Goal: Check status: Check status

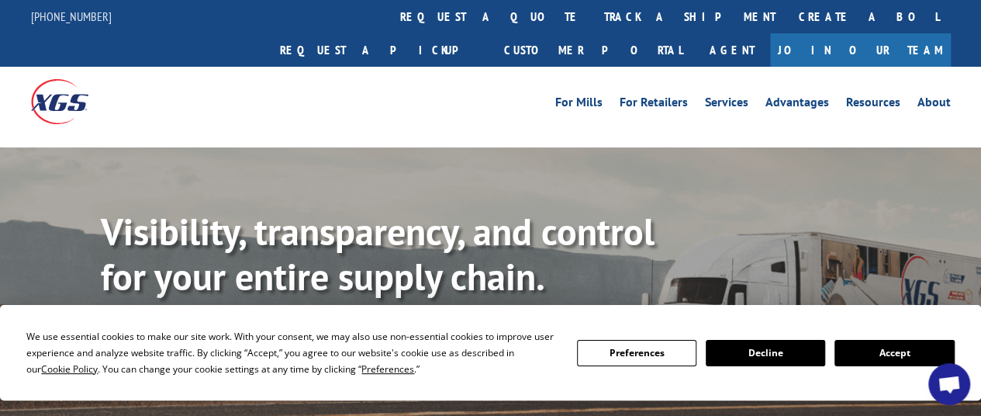
click at [887, 354] on button "Accept" at bounding box center [894, 353] width 119 height 26
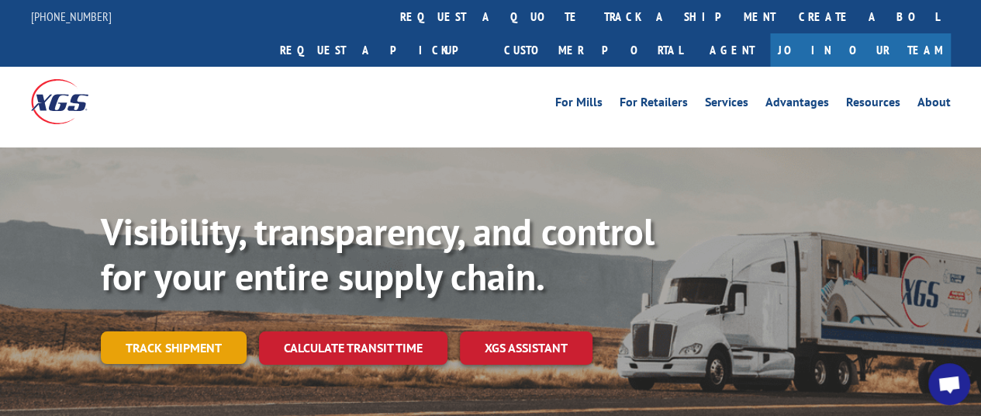
click at [199, 331] on link "Track shipment" at bounding box center [174, 347] width 146 height 33
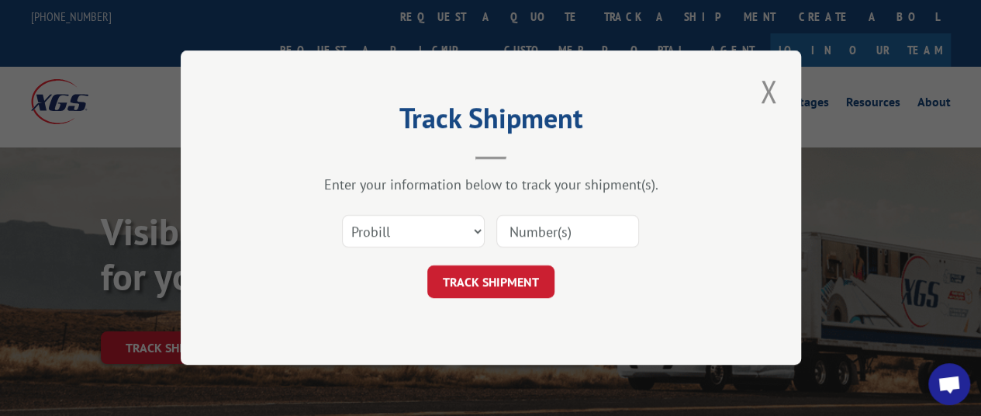
click at [531, 233] on input at bounding box center [567, 232] width 143 height 33
paste input "13781791."
type input "13781791."
click at [477, 279] on button "TRACK SHIPMENT" at bounding box center [490, 282] width 127 height 33
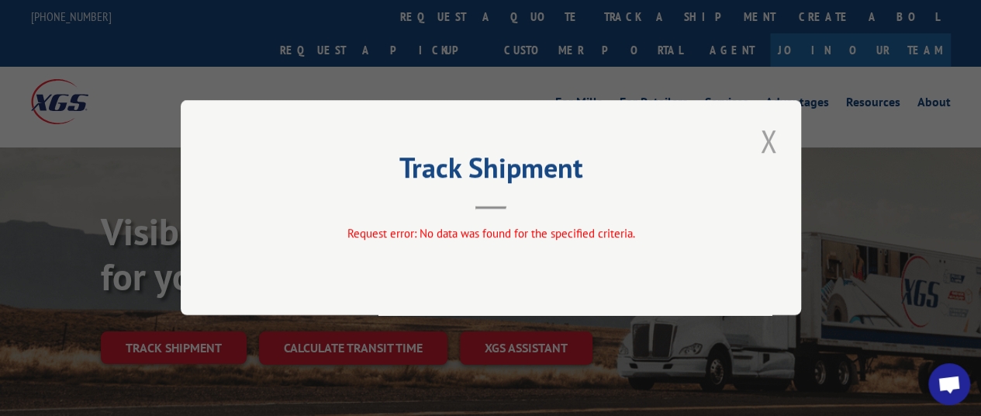
click at [769, 141] on button "Close modal" at bounding box center [768, 140] width 26 height 43
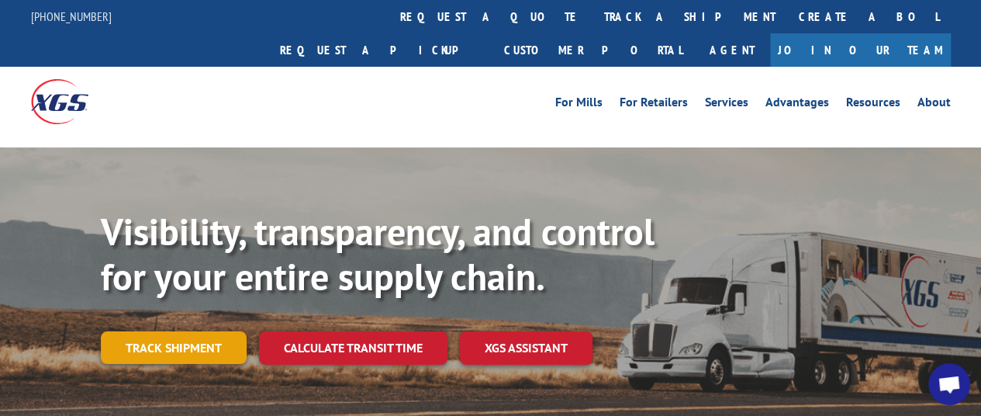
click at [206, 331] on link "Track shipment" at bounding box center [174, 347] width 146 height 33
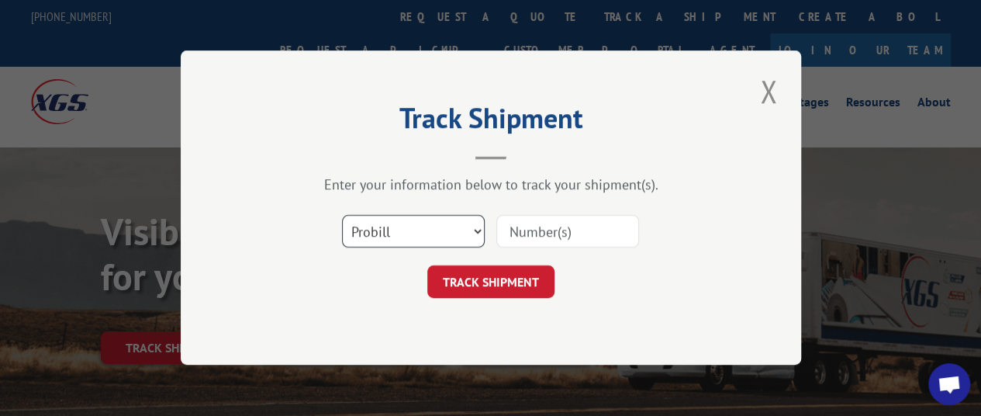
click at [479, 230] on select "Select category... Probill BOL PO" at bounding box center [413, 232] width 143 height 33
select select "po"
click at [342, 216] on select "Select category... Probill BOL PO" at bounding box center [413, 232] width 143 height 33
click at [504, 230] on input at bounding box center [567, 232] width 143 height 33
paste input "13781791."
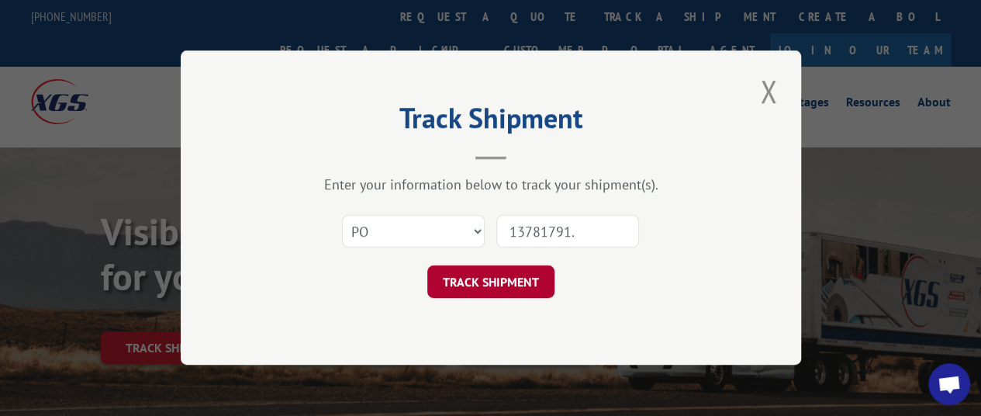
type input "13781791."
click at [499, 286] on button "TRACK SHIPMENT" at bounding box center [490, 282] width 127 height 33
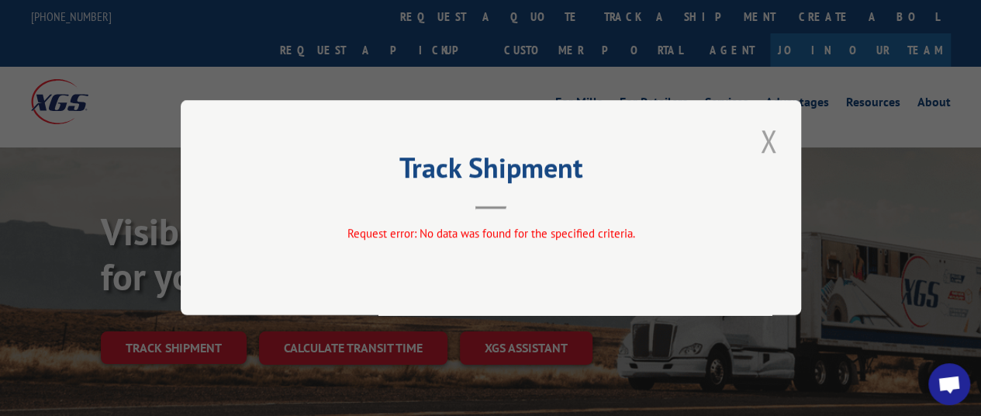
click at [774, 150] on button "Close modal" at bounding box center [768, 140] width 26 height 43
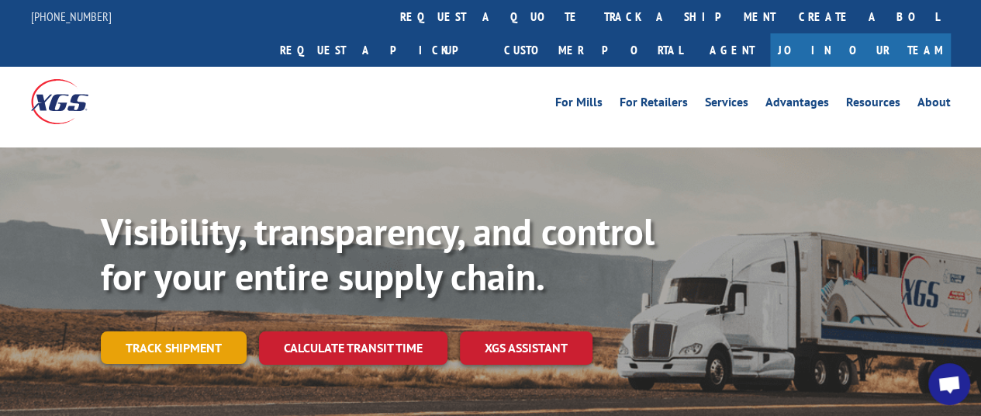
click at [173, 331] on link "Track shipment" at bounding box center [174, 347] width 146 height 33
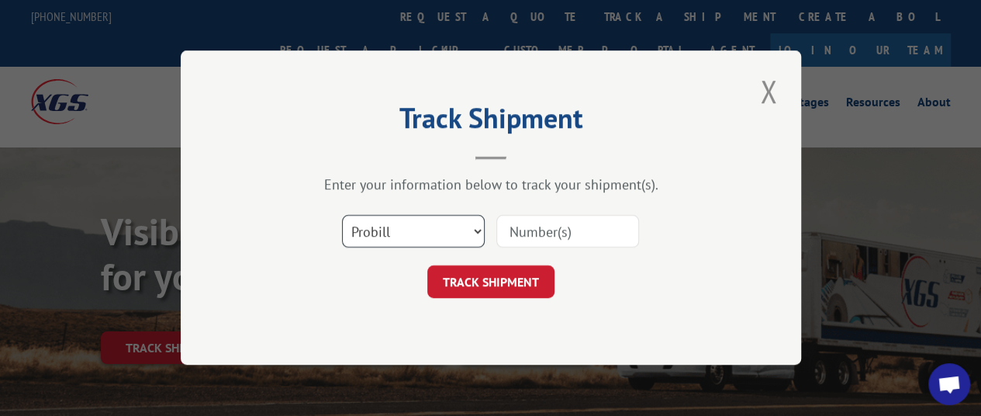
click at [468, 233] on select "Select category... Probill BOL PO" at bounding box center [413, 232] width 143 height 33
select select "bol"
click at [342, 216] on select "Select category... Probill BOL PO" at bounding box center [413, 232] width 143 height 33
click at [519, 237] on input at bounding box center [567, 232] width 143 height 33
paste input "13781791."
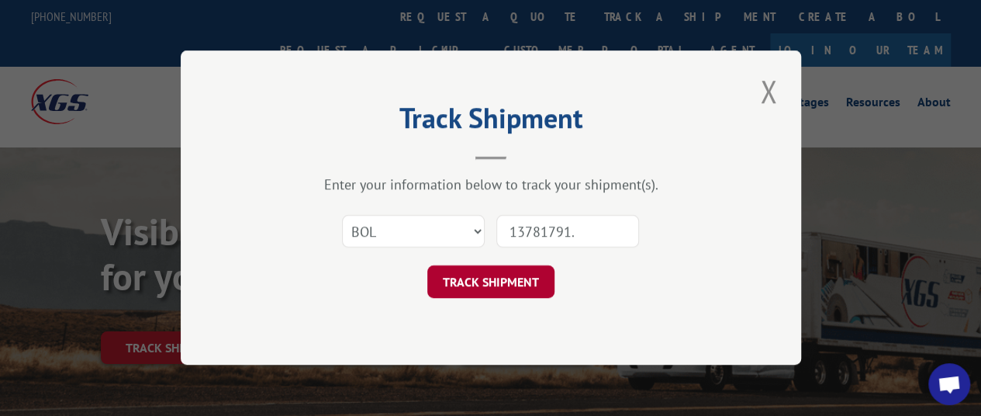
type input "13781791."
click at [492, 277] on button "TRACK SHIPMENT" at bounding box center [490, 282] width 127 height 33
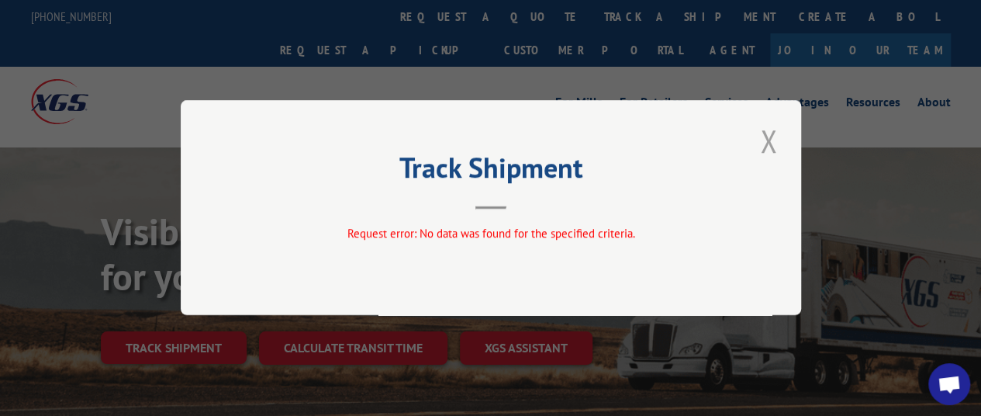
click at [768, 140] on button "Close modal" at bounding box center [768, 140] width 26 height 43
